Goal: Navigation & Orientation: Find specific page/section

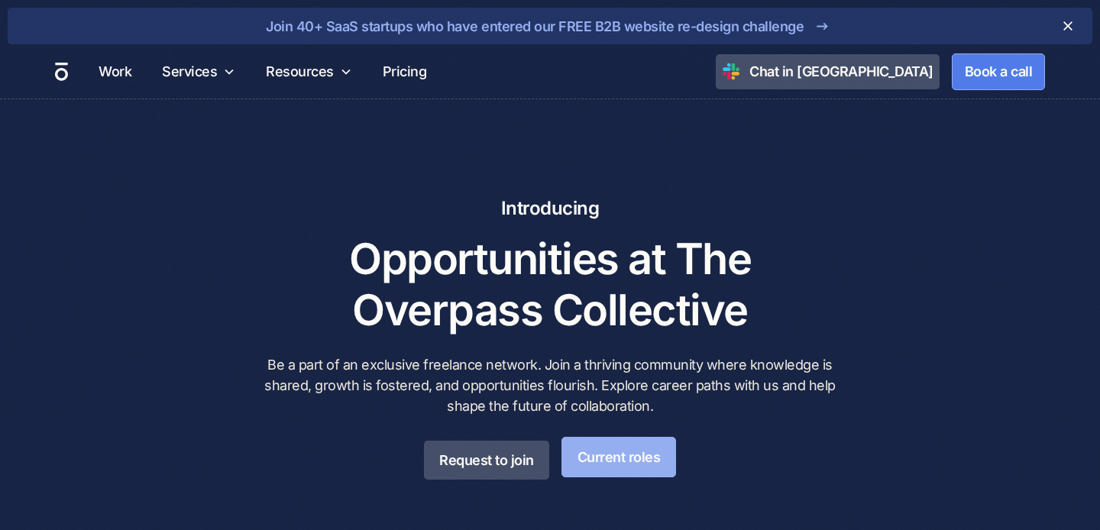
click at [578, 454] on link "Current roles" at bounding box center [618, 457] width 115 height 40
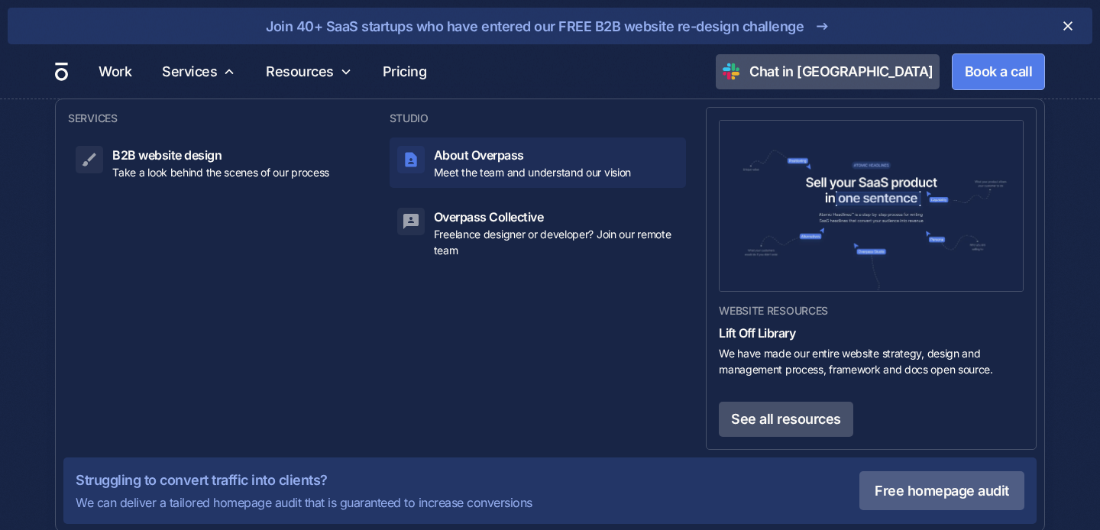
click at [421, 154] on div at bounding box center [410, 159] width 27 height 27
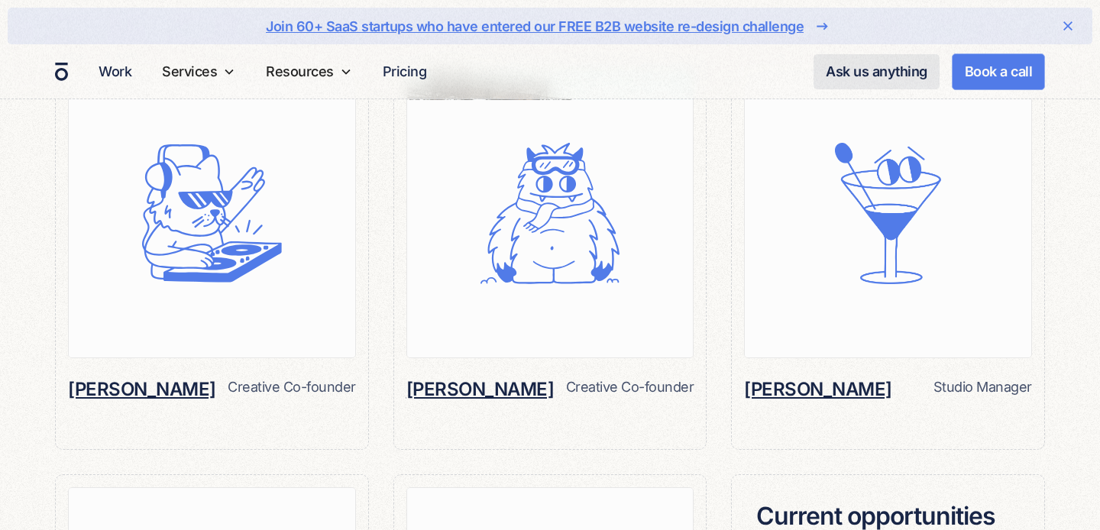
scroll to position [1337, 0]
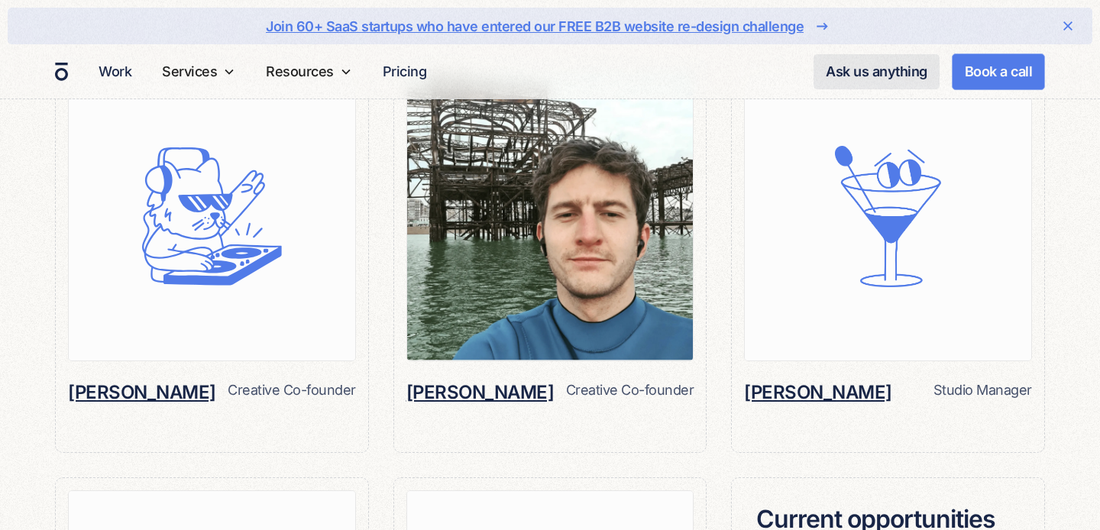
click at [507, 253] on img at bounding box center [550, 217] width 286 height 288
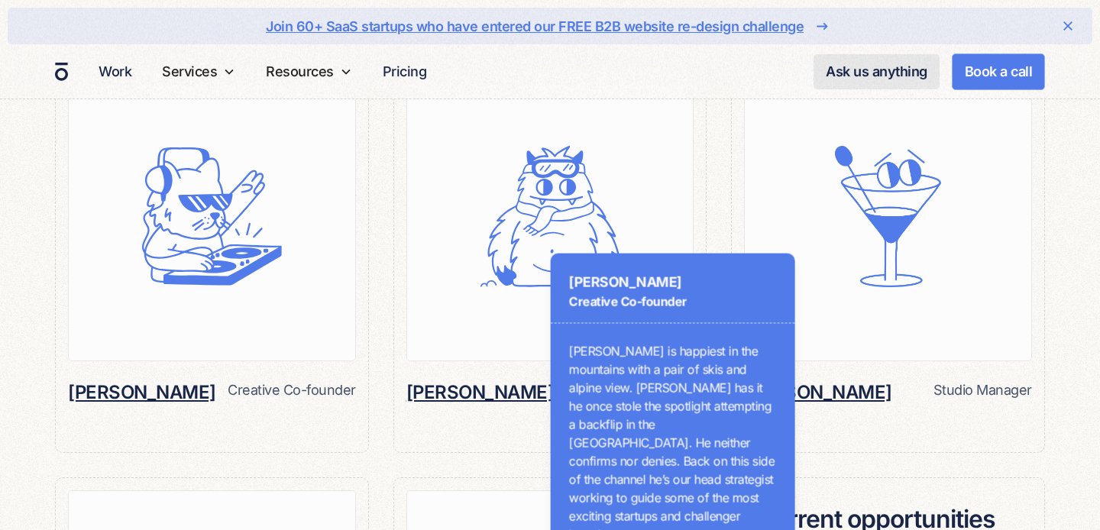
scroll to position [1433, 0]
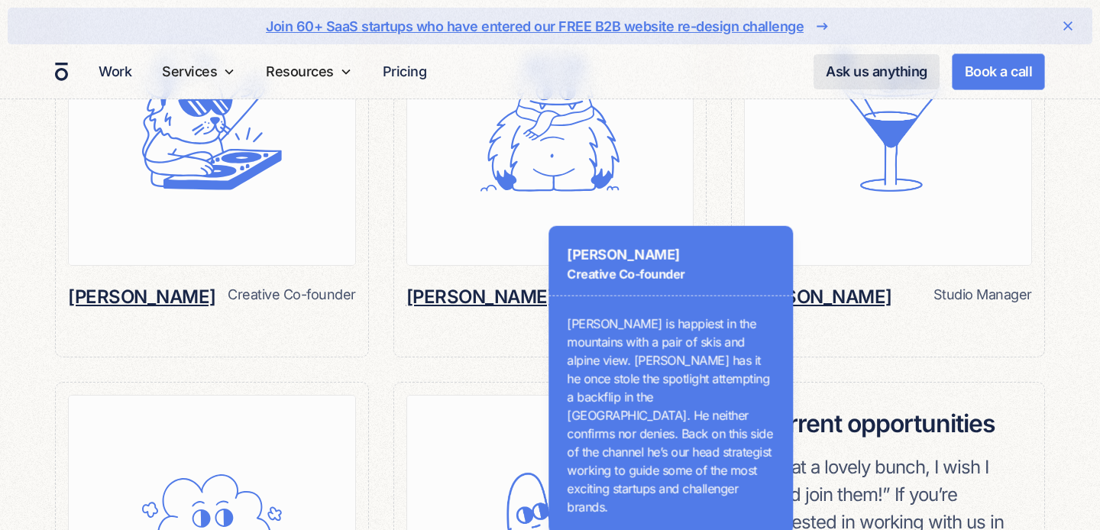
click at [660, 315] on p "[PERSON_NAME] is happiest in the mountains with a pair of skis and alpine view.…" at bounding box center [671, 416] width 208 height 202
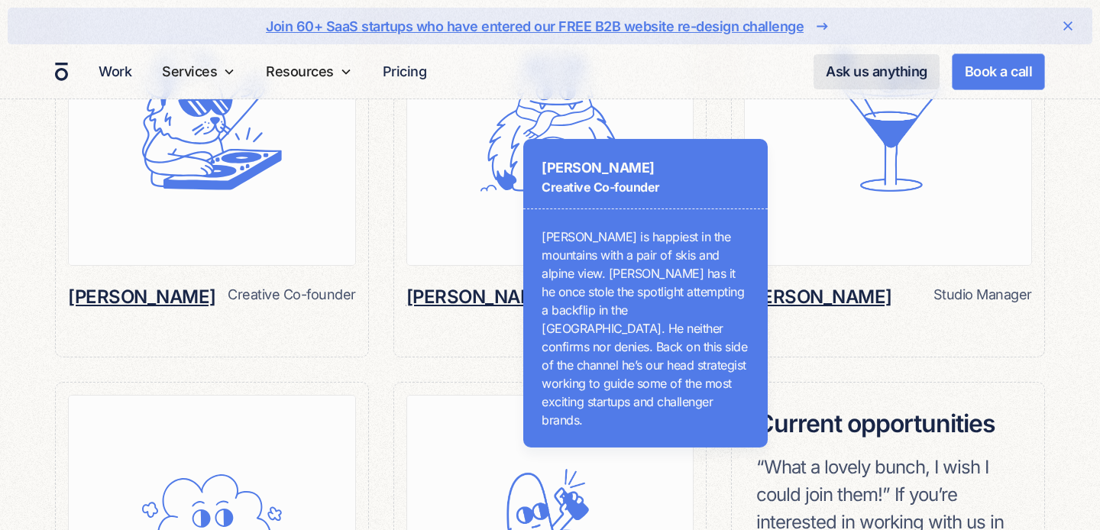
click at [451, 292] on div "[PERSON_NAME] Creative Co-founder [PERSON_NAME] is happiest in the mountains wi…" at bounding box center [715, 265] width 550 height 530
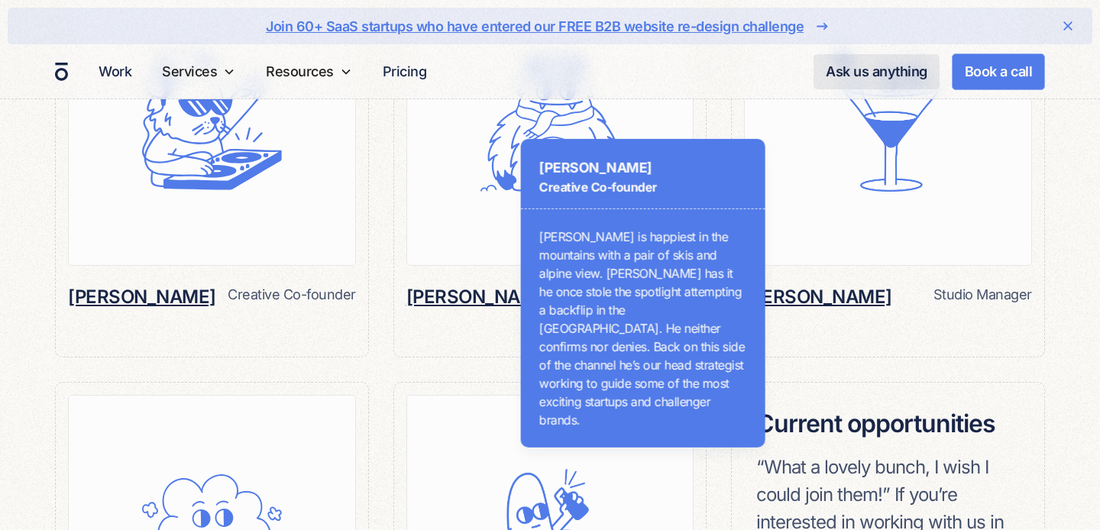
click at [448, 296] on div "[PERSON_NAME] Creative Co-founder [PERSON_NAME] is happiest in the mountains wi…" at bounding box center [715, 265] width 550 height 530
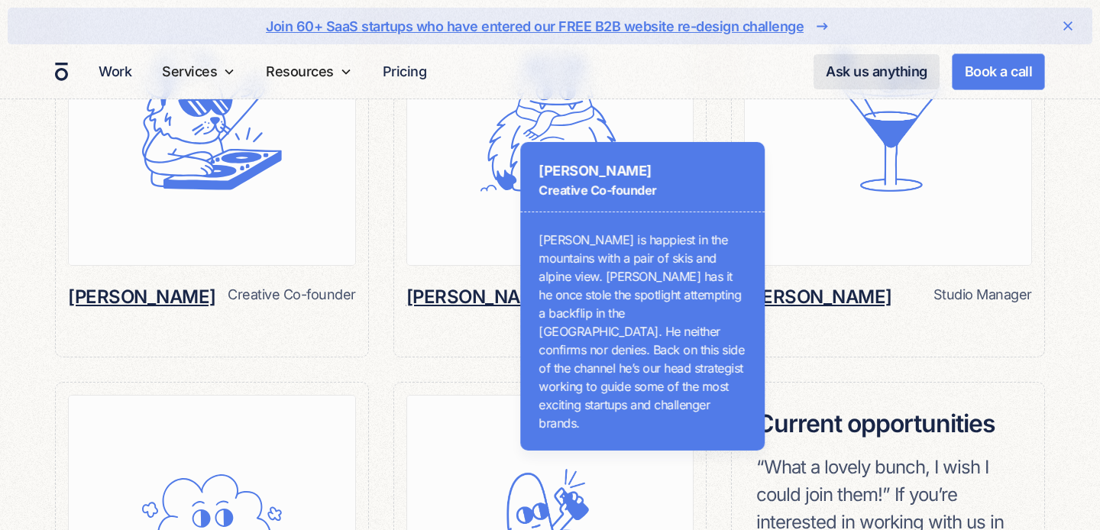
click at [448, 296] on div "[PERSON_NAME] Creative Co-founder [PERSON_NAME] is happiest in the mountains wi…" at bounding box center [715, 265] width 550 height 530
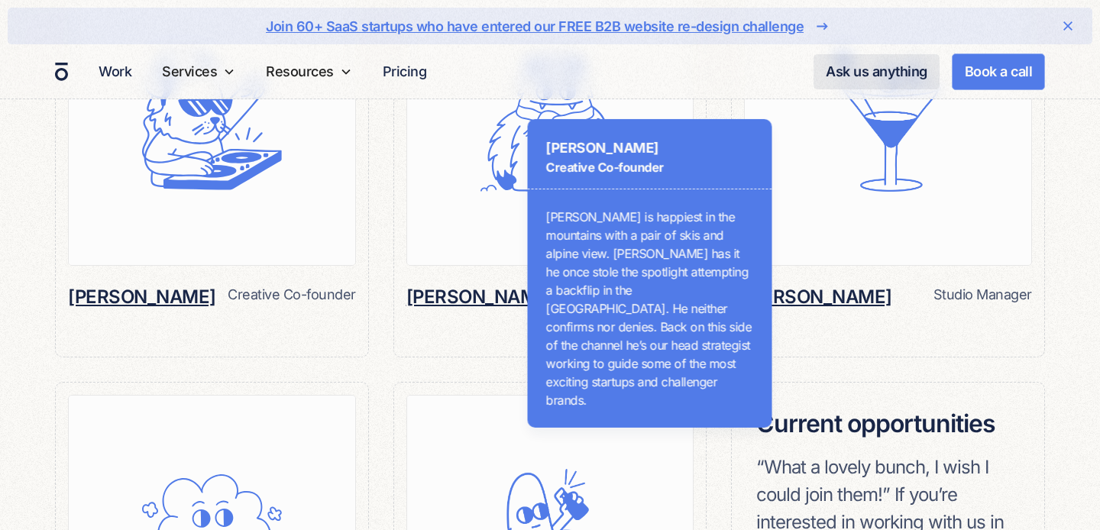
click at [492, 292] on div "[PERSON_NAME] Creative Co-founder [PERSON_NAME] is happiest in the mountains wi…" at bounding box center [715, 265] width 550 height 530
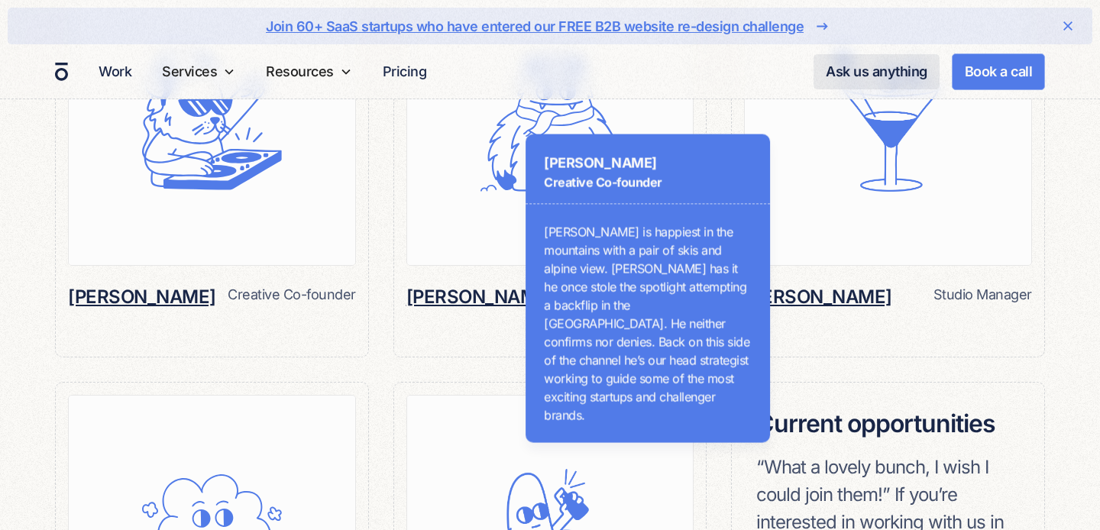
click at [492, 292] on div "[PERSON_NAME] Creative Co-founder [PERSON_NAME] is happiest in the mountains wi…" at bounding box center [715, 265] width 550 height 530
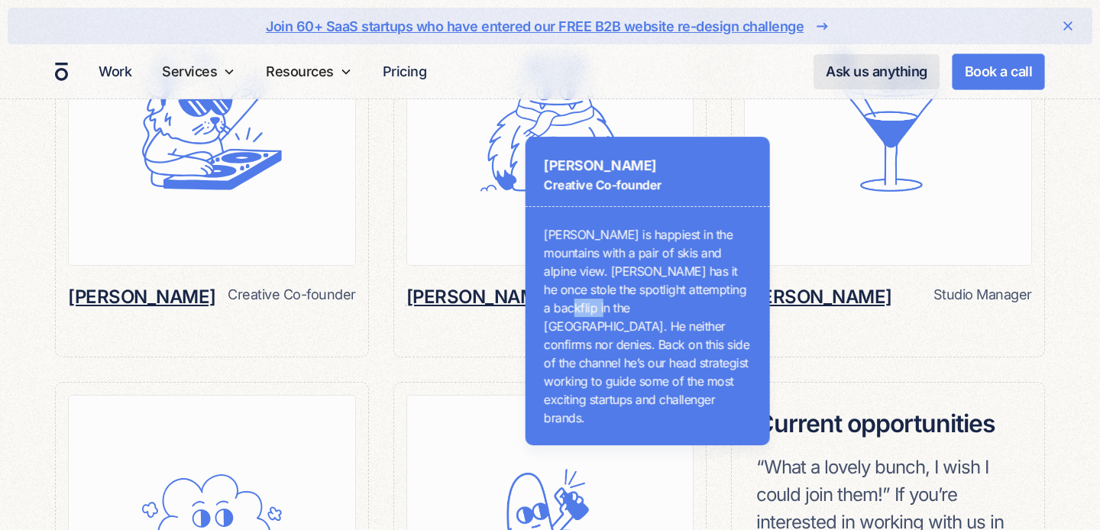
click at [492, 292] on div "[PERSON_NAME] Creative Co-founder [PERSON_NAME] is happiest in the mountains wi…" at bounding box center [715, 265] width 550 height 530
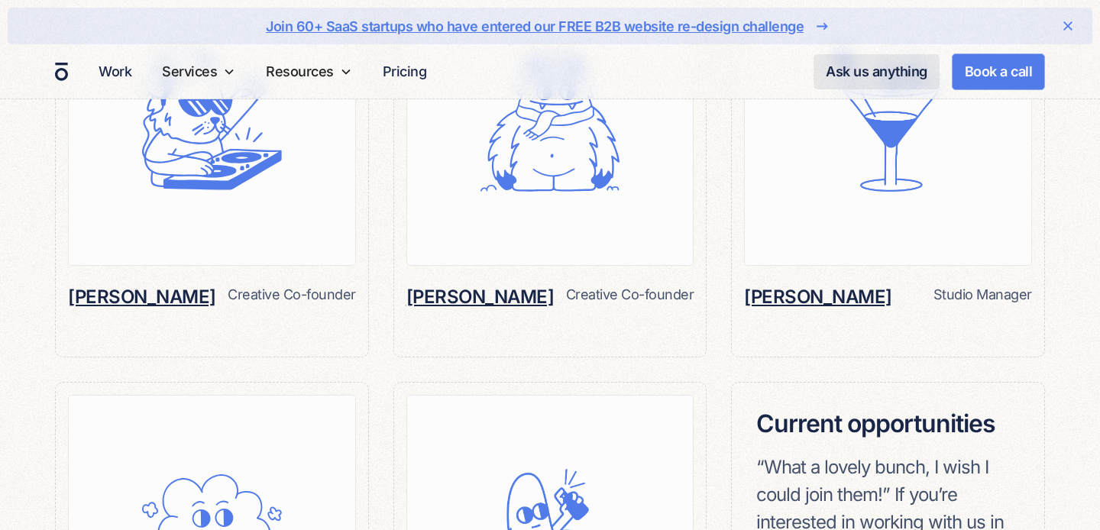
click at [376, 257] on div "[PERSON_NAME] Creative Co-founder [PERSON_NAME] can often be found on the turnt…" at bounding box center [550, 369] width 990 height 813
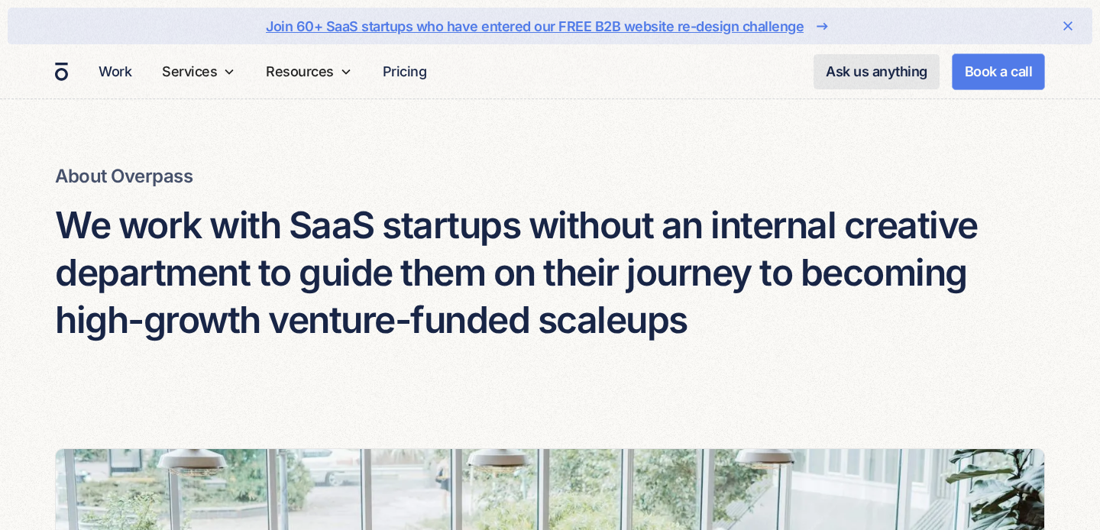
scroll to position [0, 0]
